Goal: Task Accomplishment & Management: Manage account settings

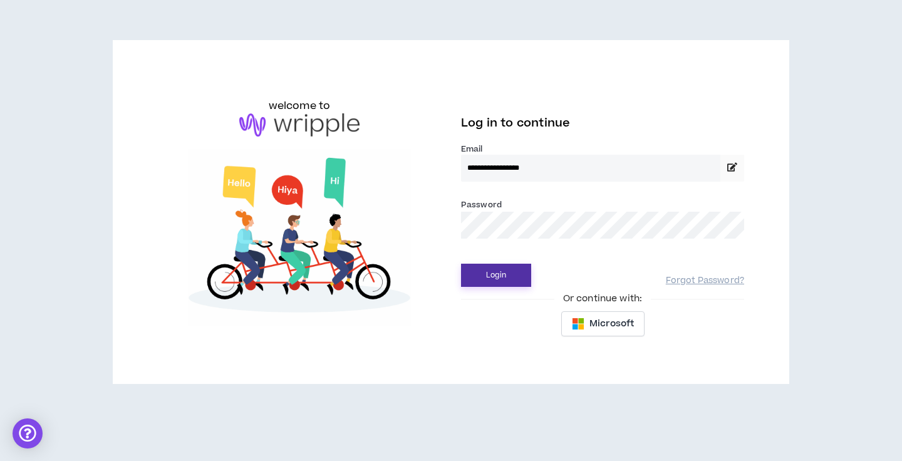
click at [494, 279] on button "Login" at bounding box center [496, 275] width 70 height 23
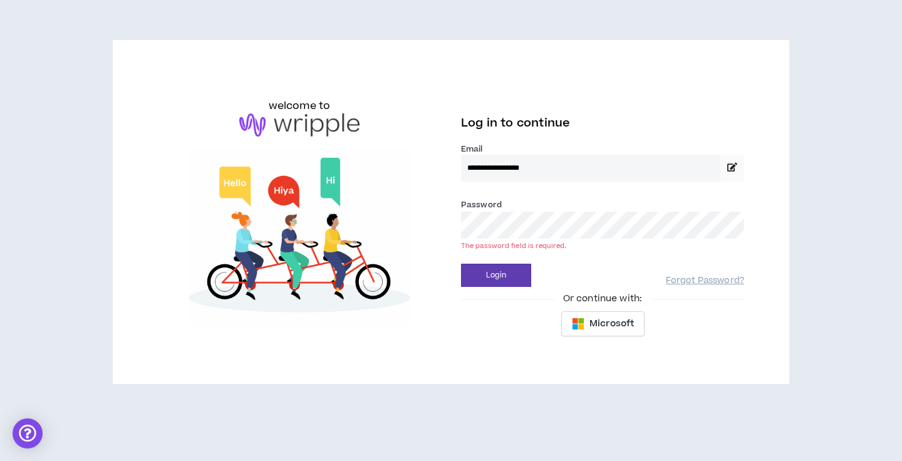
click at [525, 209] on div "Password * The password field is required." at bounding box center [602, 218] width 283 height 41
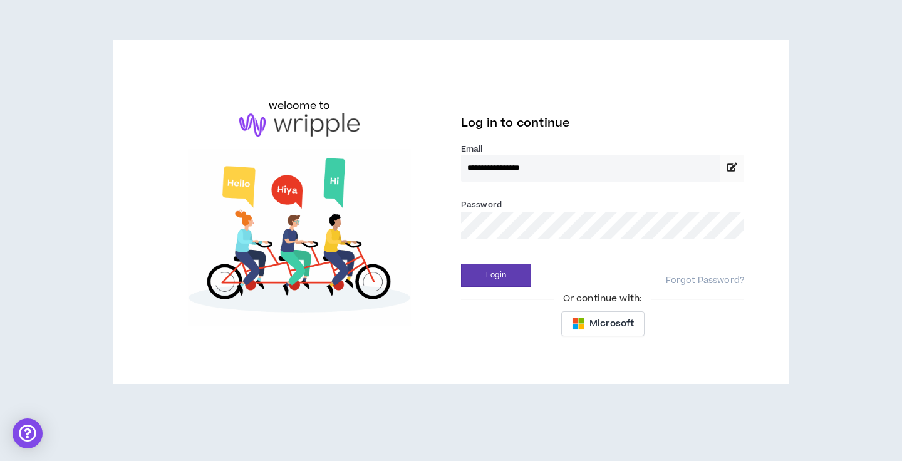
click at [488, 289] on div "**********" at bounding box center [602, 212] width 303 height 264
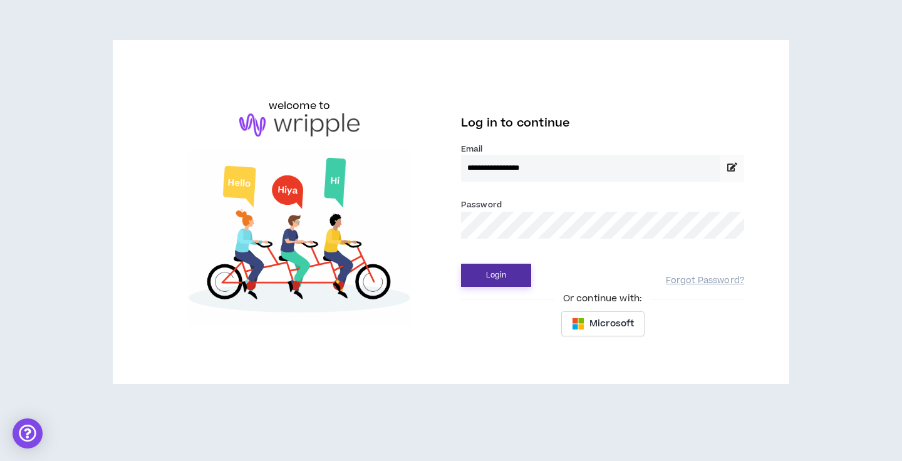
click at [488, 273] on button "Login" at bounding box center [496, 275] width 70 height 23
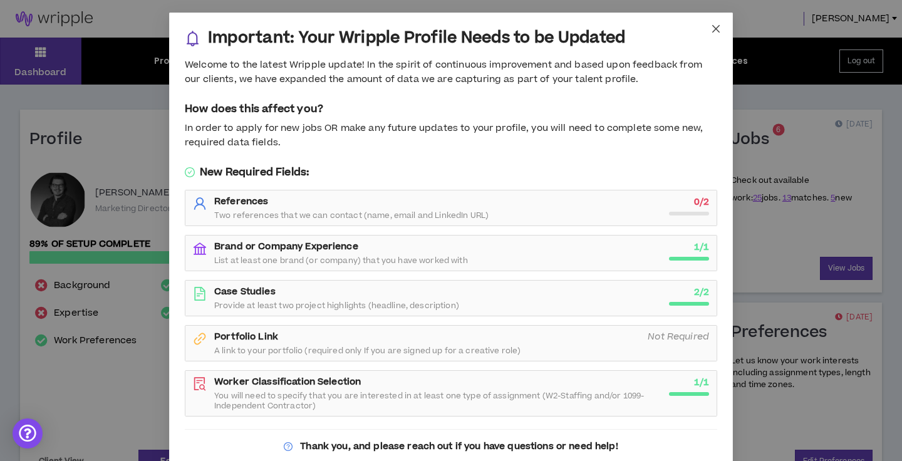
click at [716, 26] on icon "close" at bounding box center [716, 29] width 10 height 10
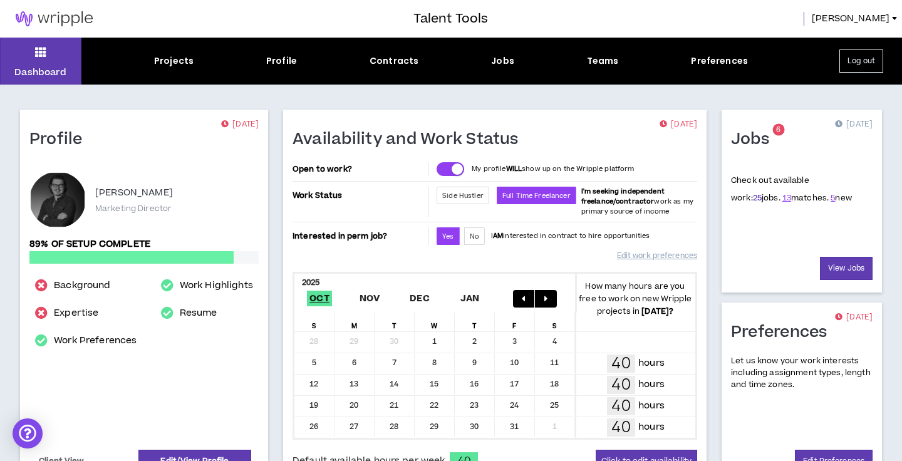
click at [753, 201] on link "25" at bounding box center [757, 197] width 9 height 11
